Goal: Information Seeking & Learning: Learn about a topic

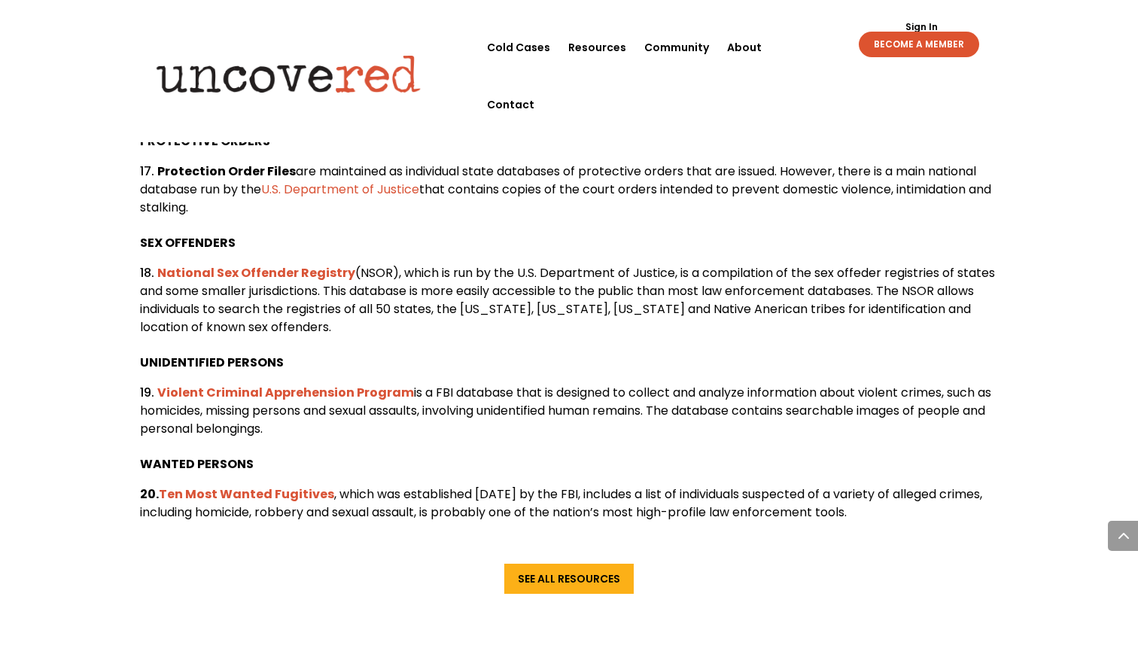
click at [308, 282] on b "National Sex Offender Registry" at bounding box center [256, 272] width 198 height 17
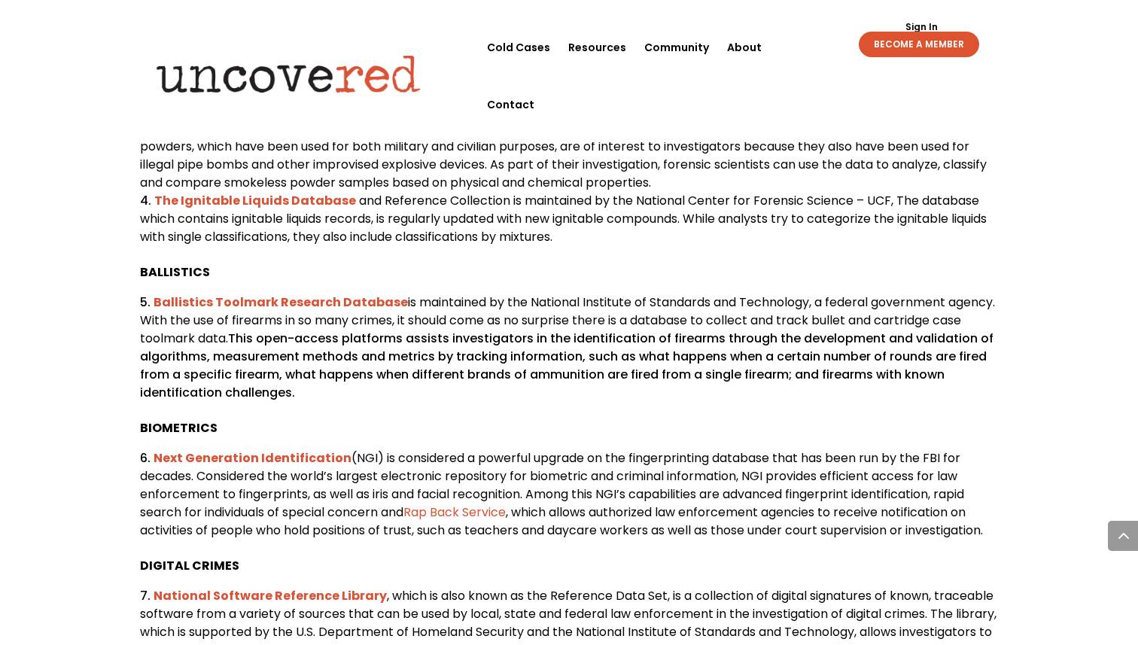
scroll to position [1251, 0]
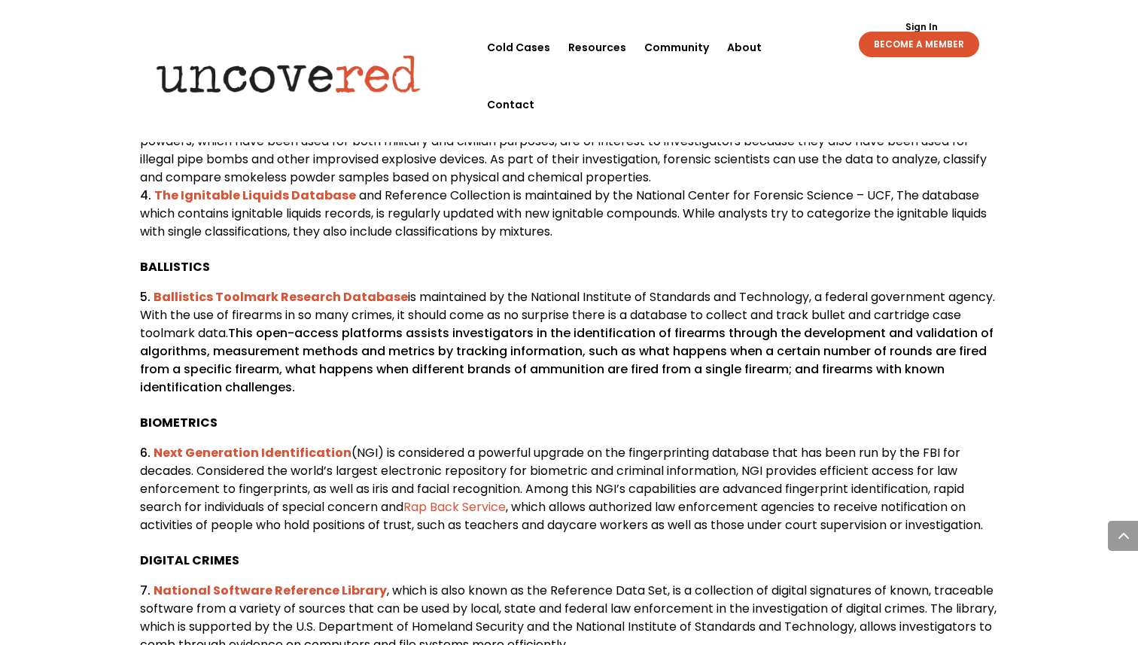
click at [360, 306] on b "Ballistics Toolmark Research Database" at bounding box center [281, 296] width 254 height 17
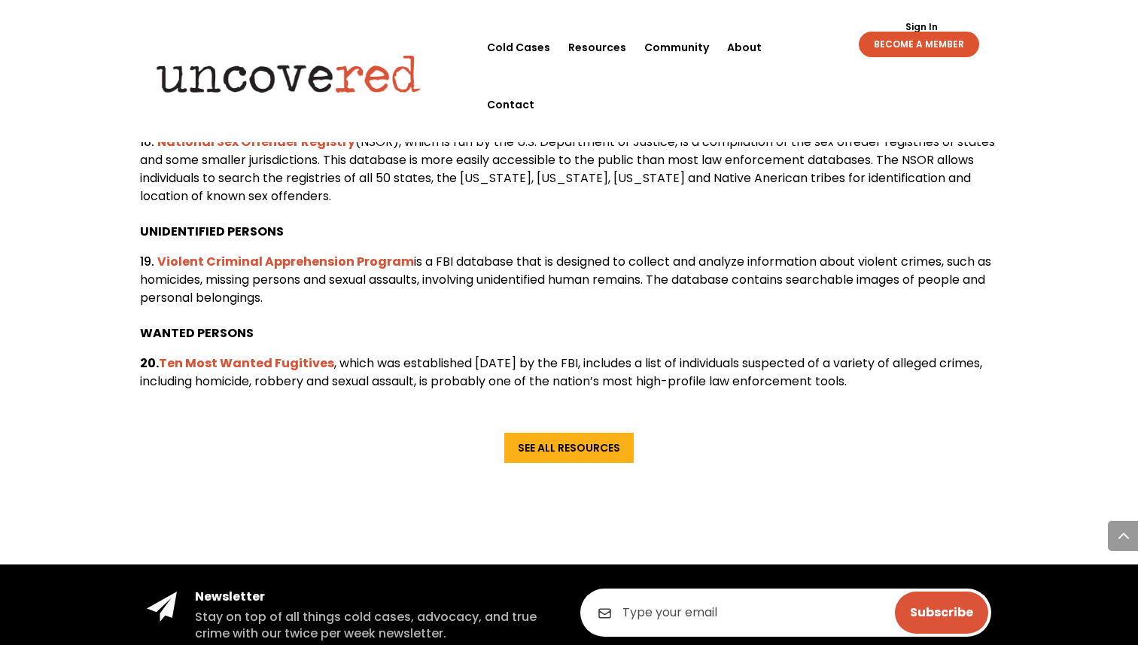
scroll to position [2989, 0]
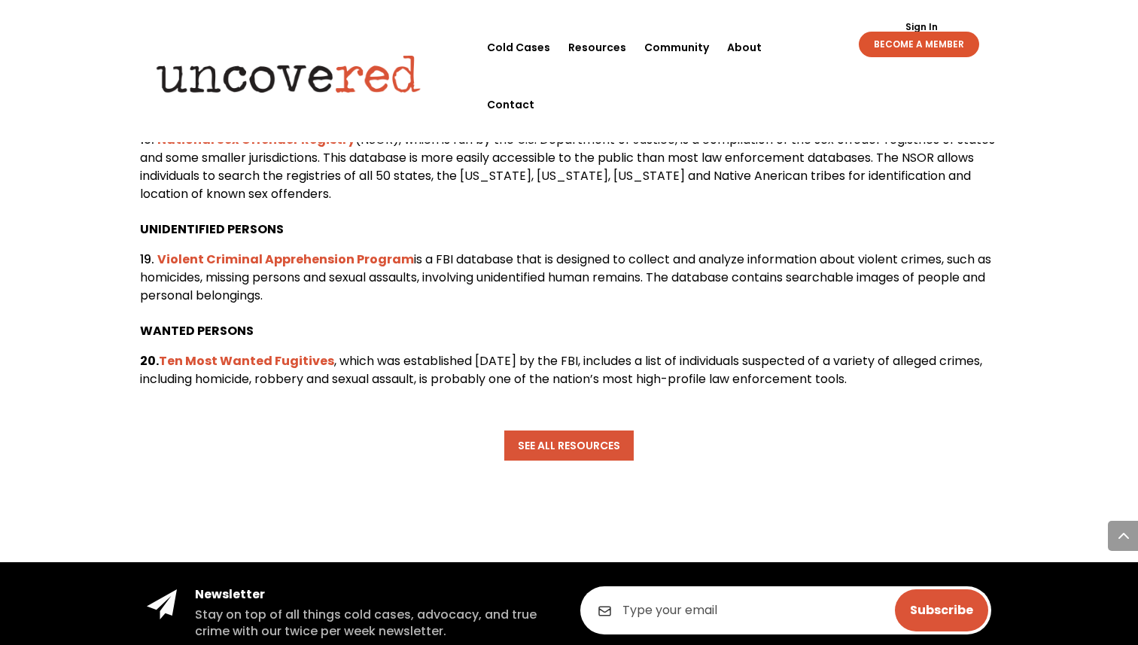
click at [591, 461] on link "See All Resources" at bounding box center [568, 446] width 129 height 30
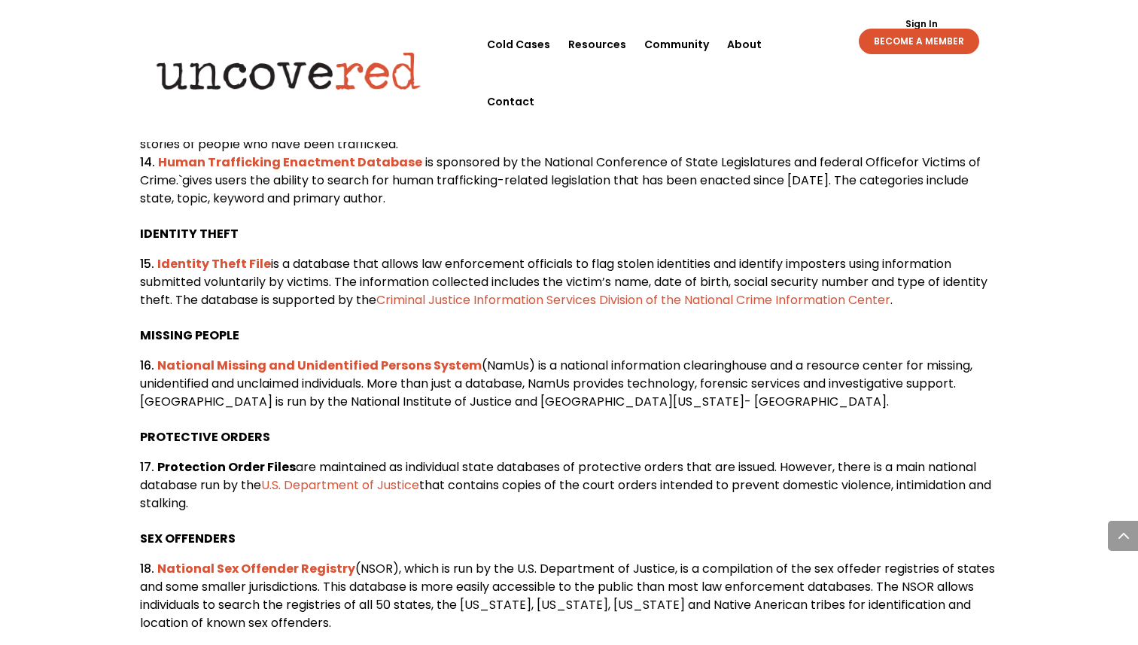
scroll to position [2562, 0]
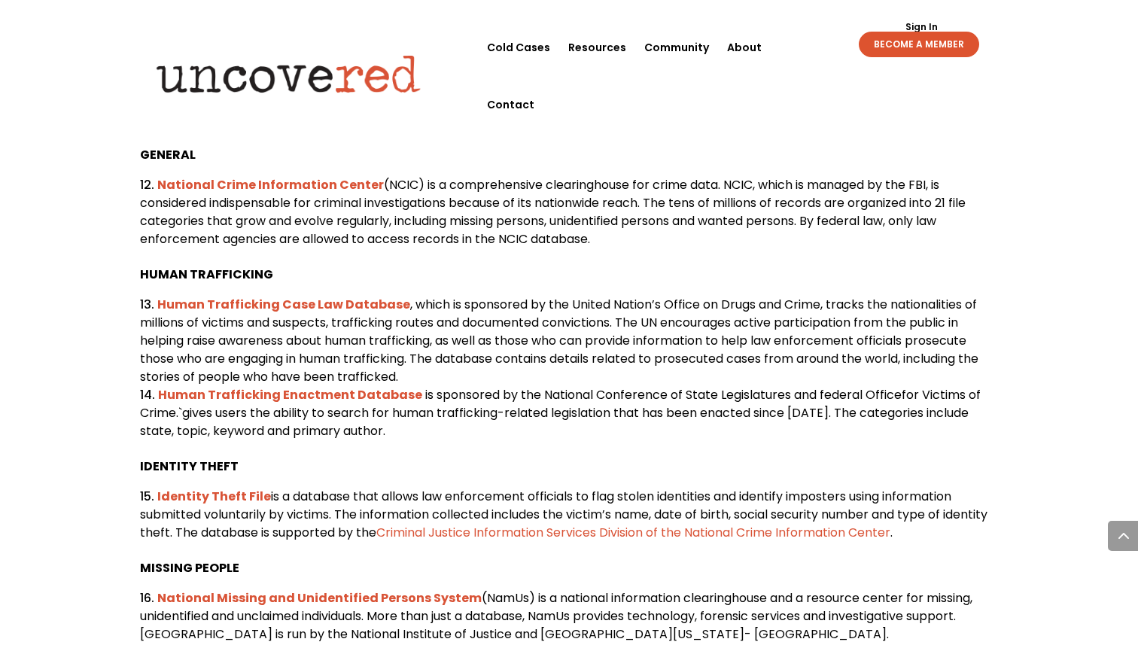
scroll to position [2336, 0]
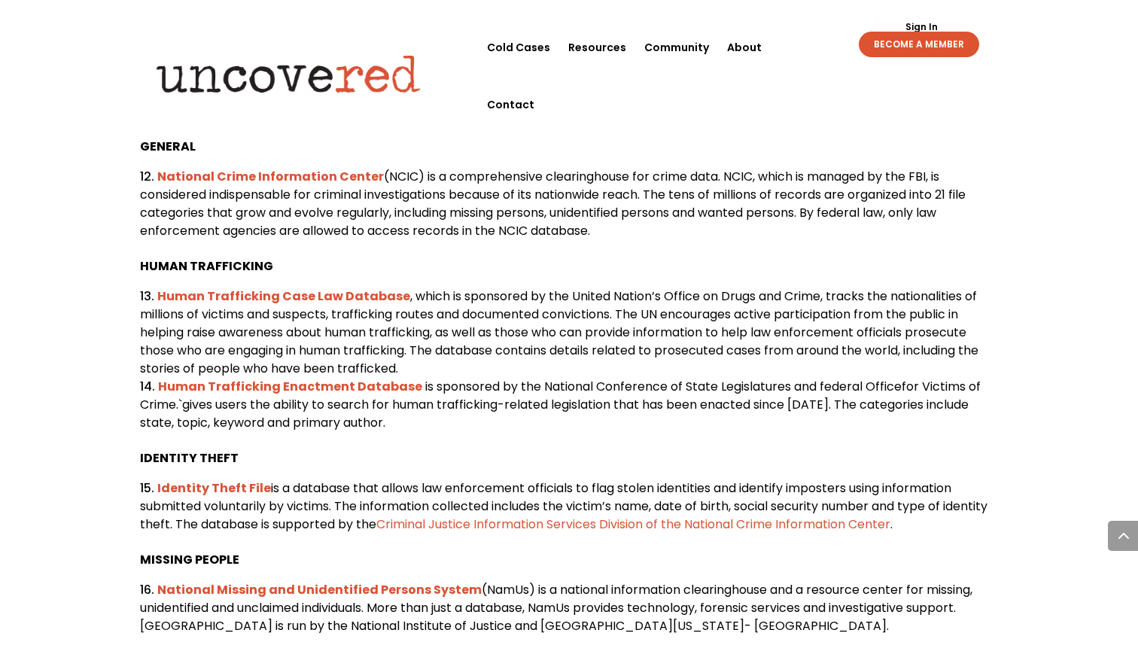
click at [318, 305] on b "Human Trafficking Case Law Database" at bounding box center [283, 296] width 253 height 17
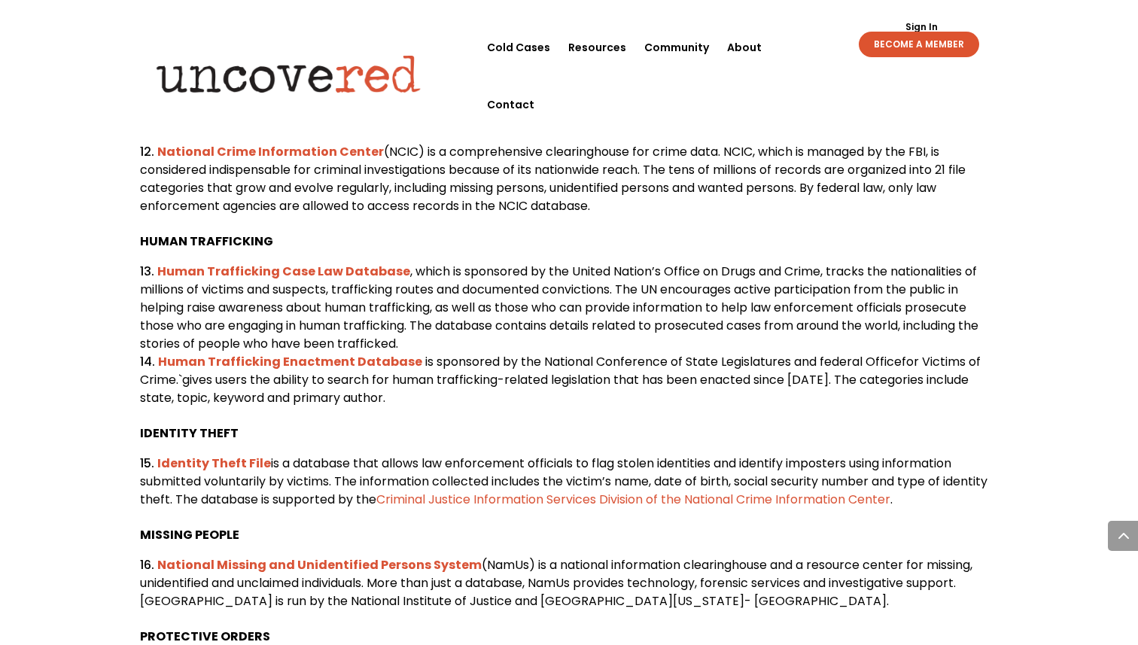
scroll to position [2394, 0]
